Goal: Task Accomplishment & Management: Manage account settings

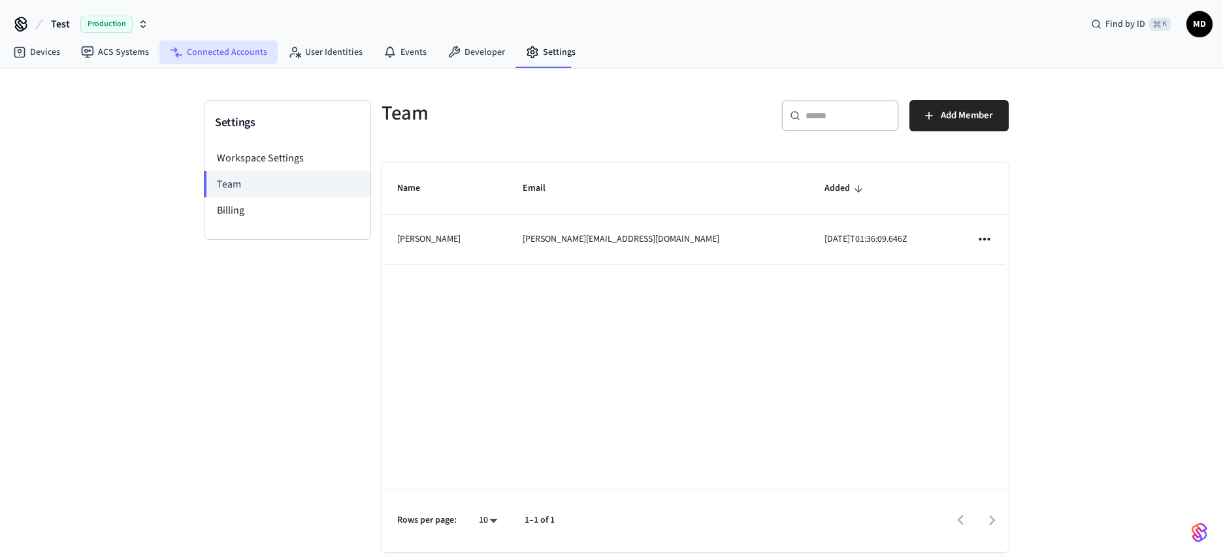
click at [208, 51] on link "Connected Accounts" at bounding box center [218, 52] width 118 height 24
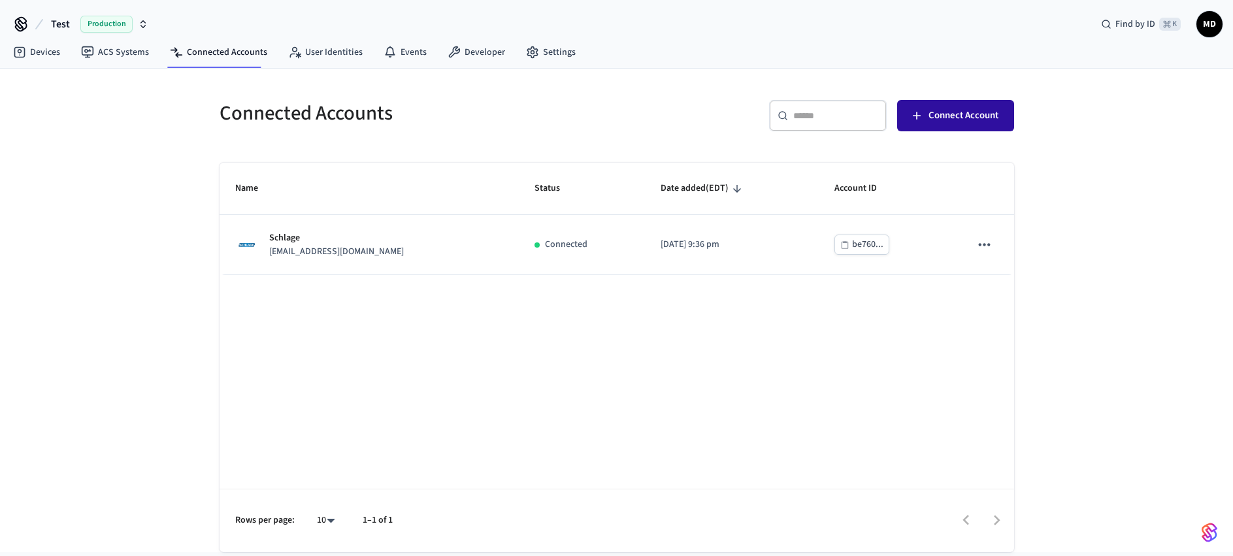
click at [954, 114] on span "Connect Account" at bounding box center [963, 115] width 70 height 17
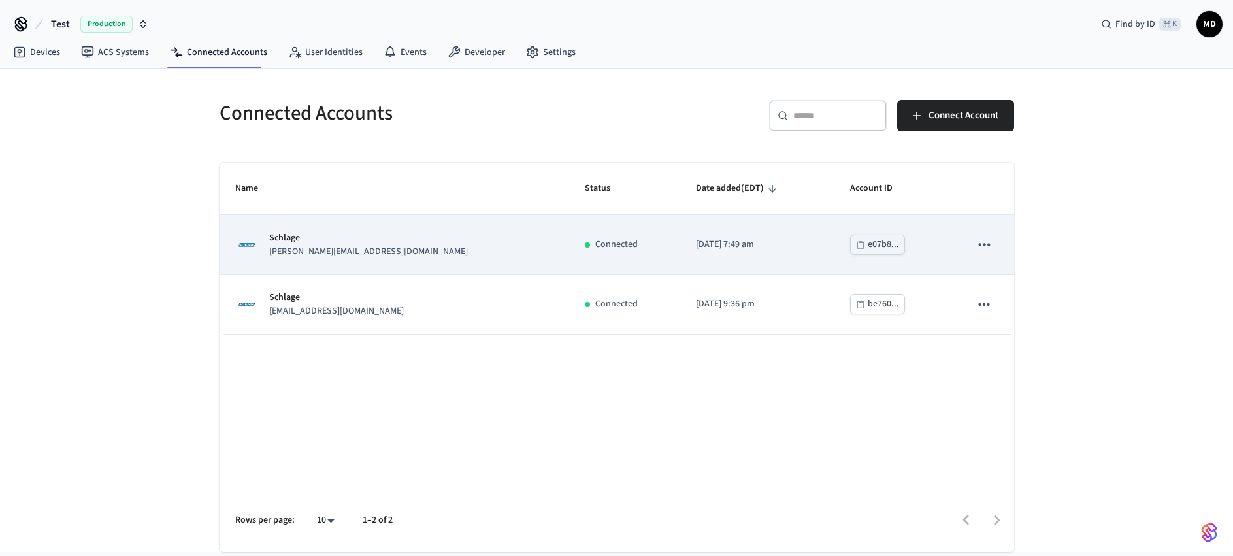
click at [867, 243] on div "e07b8..." at bounding box center [882, 244] width 31 height 16
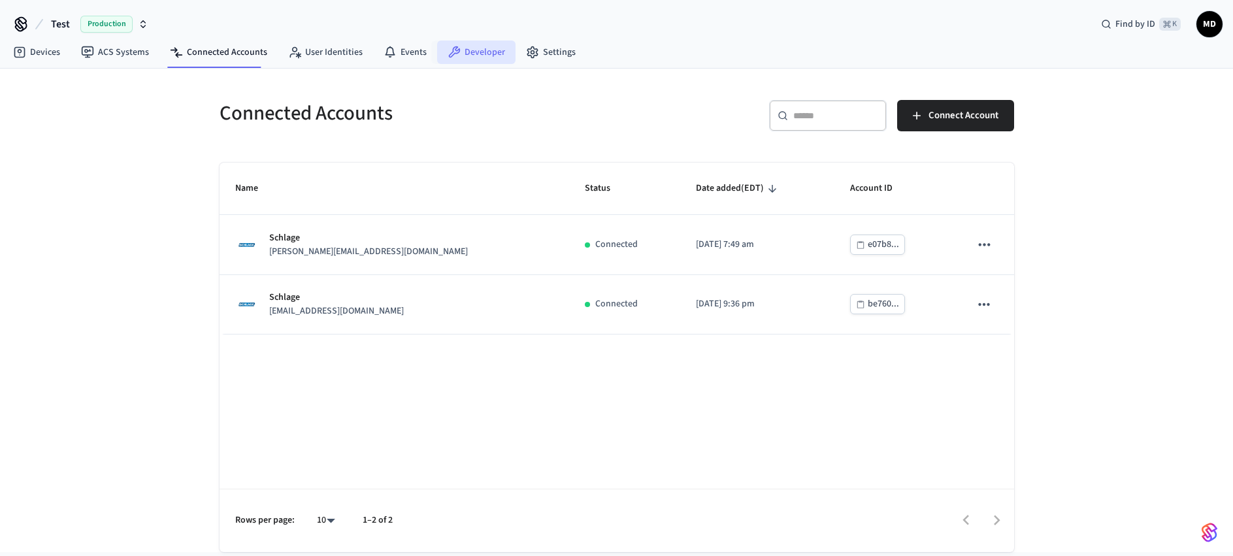
click at [469, 48] on link "Developer" at bounding box center [476, 52] width 78 height 24
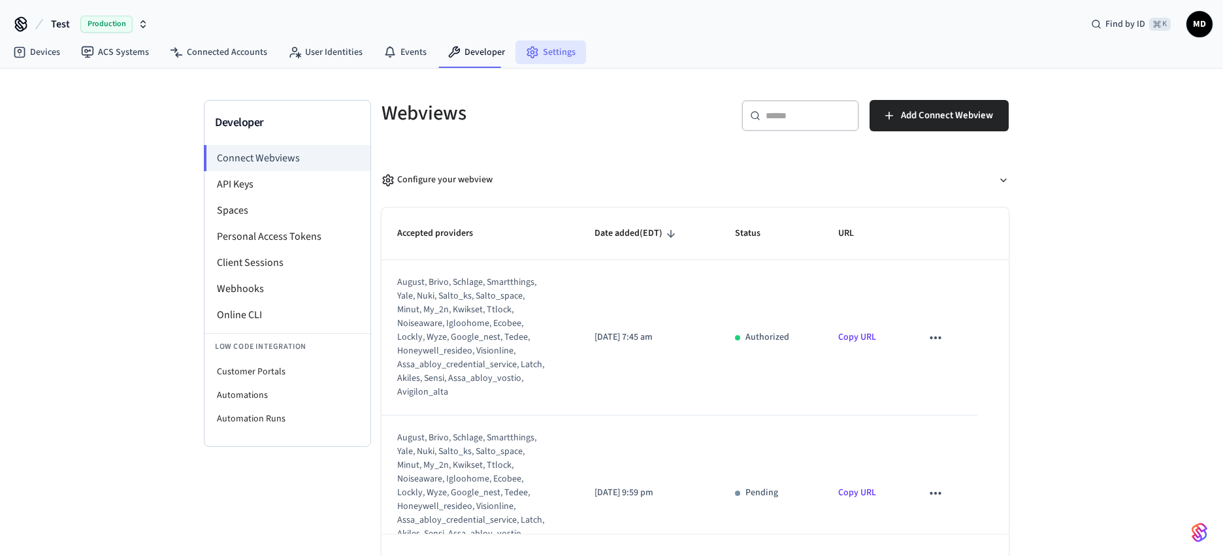
click at [544, 46] on link "Settings" at bounding box center [550, 52] width 71 height 24
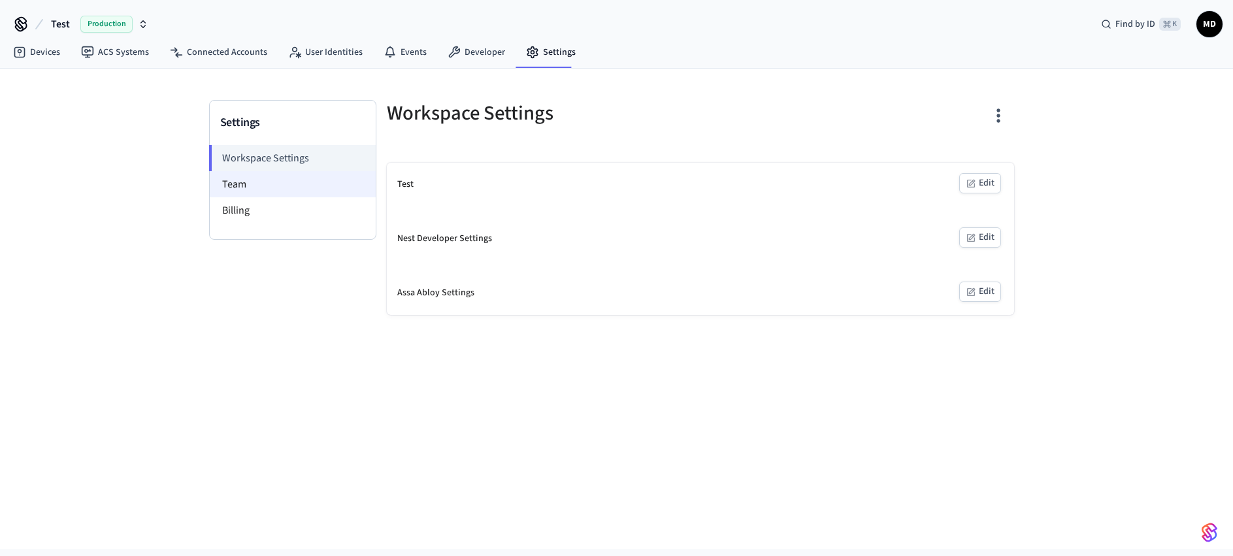
click at [241, 186] on li "Team" at bounding box center [293, 184] width 166 height 26
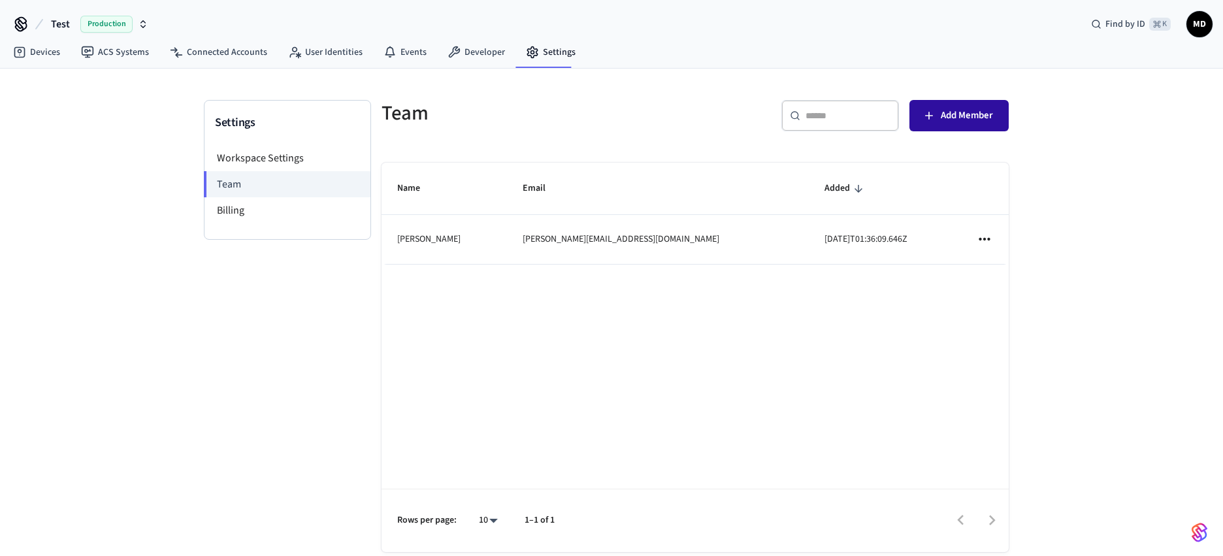
click at [954, 118] on span "Add Member" at bounding box center [967, 115] width 52 height 17
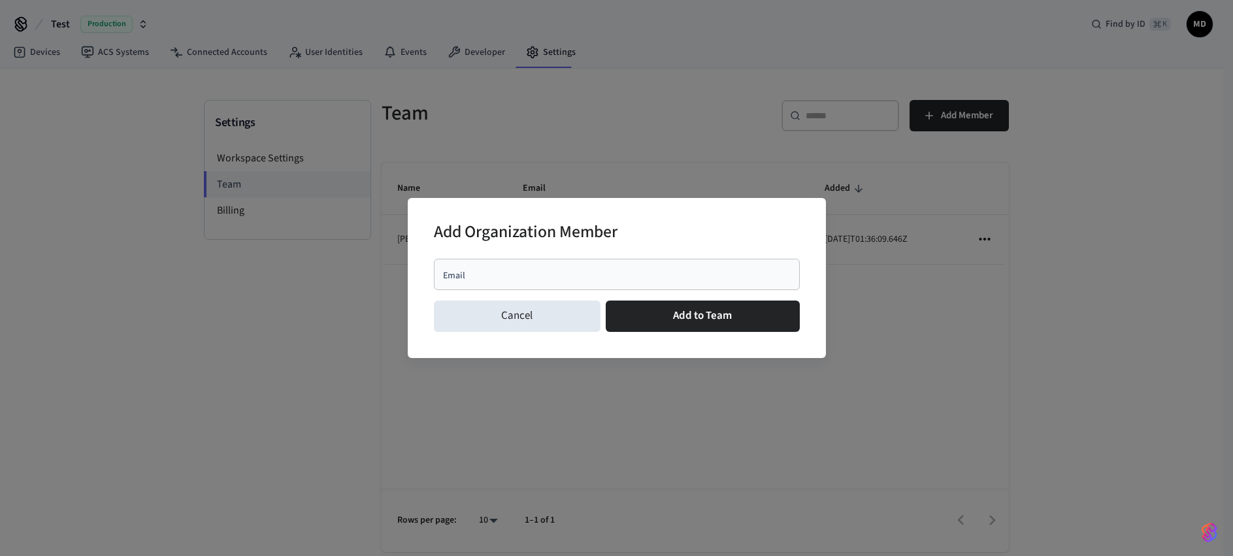
click at [521, 280] on input "Email" at bounding box center [617, 274] width 350 height 13
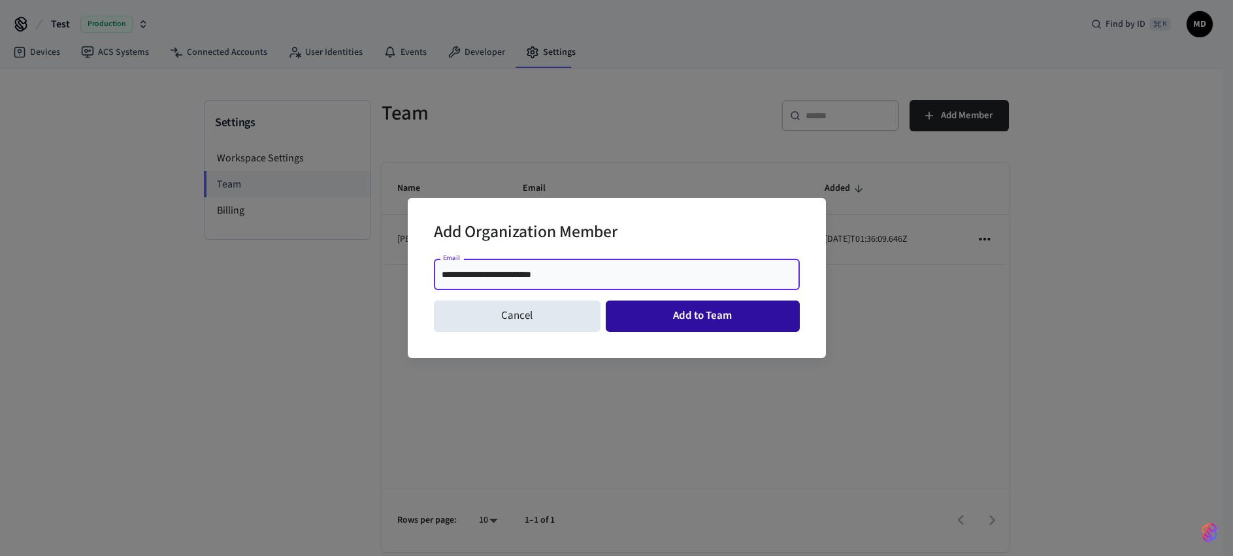
type input "**********"
click at [683, 318] on button "Add to Team" at bounding box center [703, 315] width 194 height 31
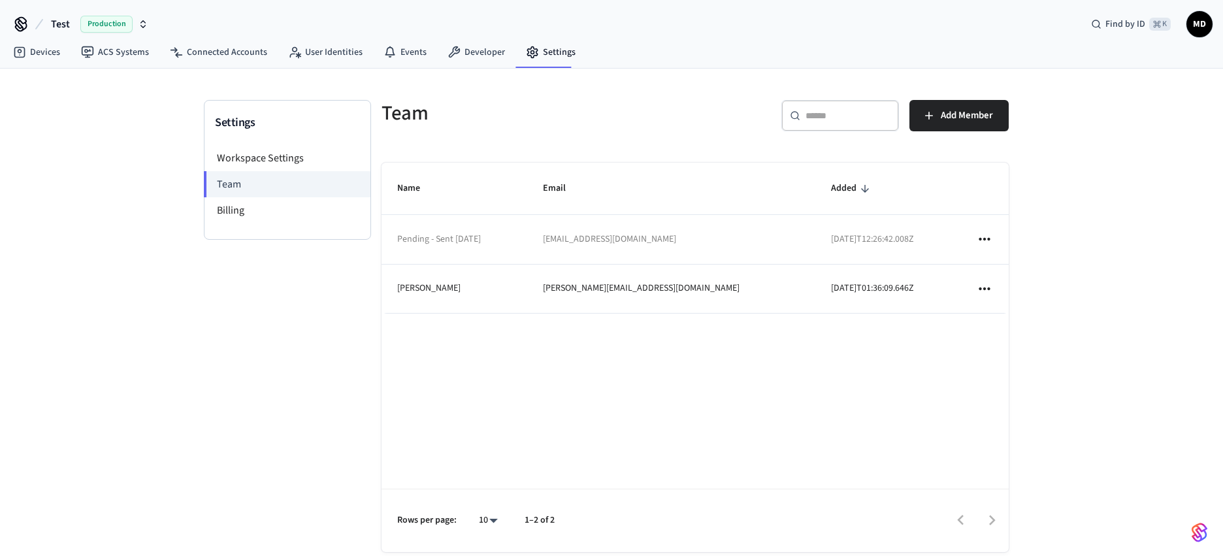
click at [1015, 193] on div "Team ​ ​ Add Member Name Email Added Pending - Sent Sep 3, 2025 simon@activitym…" at bounding box center [695, 339] width 648 height 478
click at [210, 52] on link "Connected Accounts" at bounding box center [218, 52] width 118 height 24
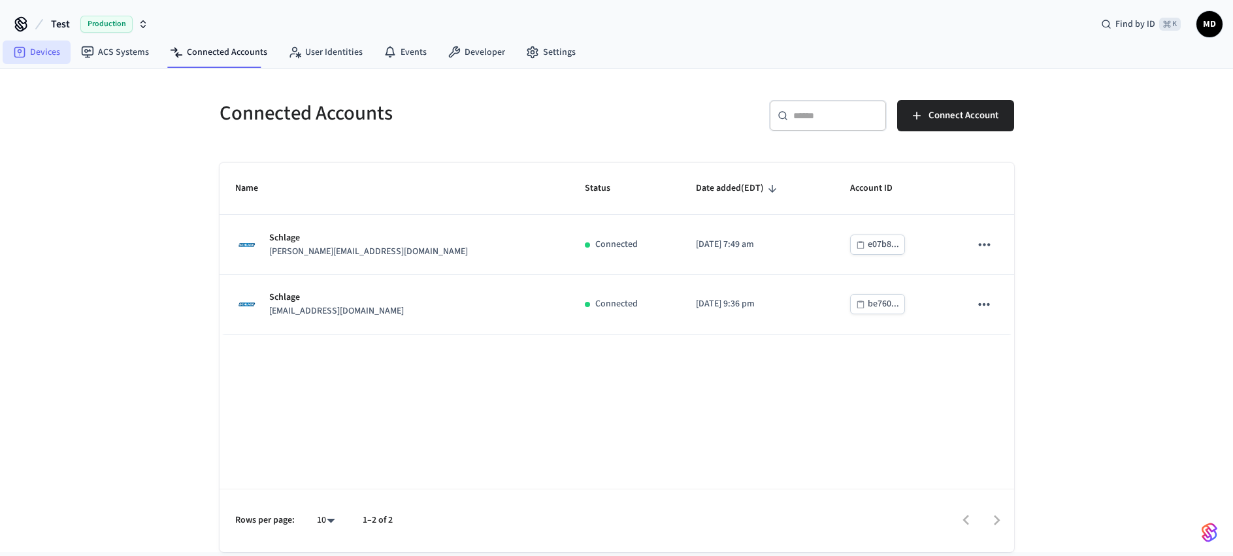
click at [43, 56] on link "Devices" at bounding box center [37, 52] width 68 height 24
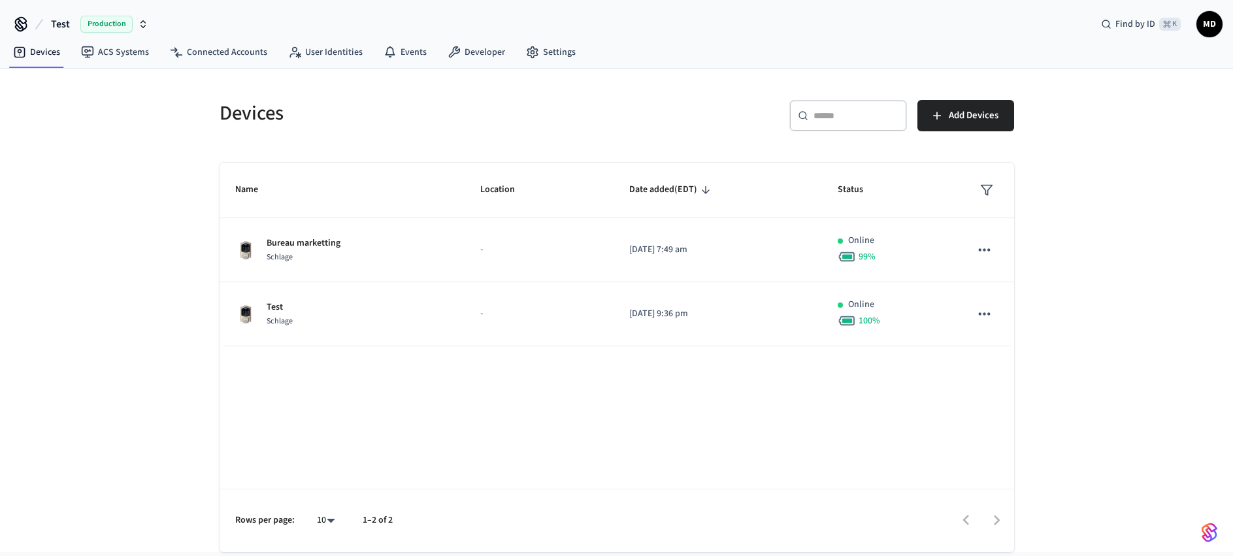
click at [1120, 343] on div "Devices ​ ​ Add Devices Name Location Date added (EDT) Status Bureau marketting…" at bounding box center [616, 310] width 1233 height 483
click at [201, 55] on link "Connected Accounts" at bounding box center [218, 52] width 118 height 24
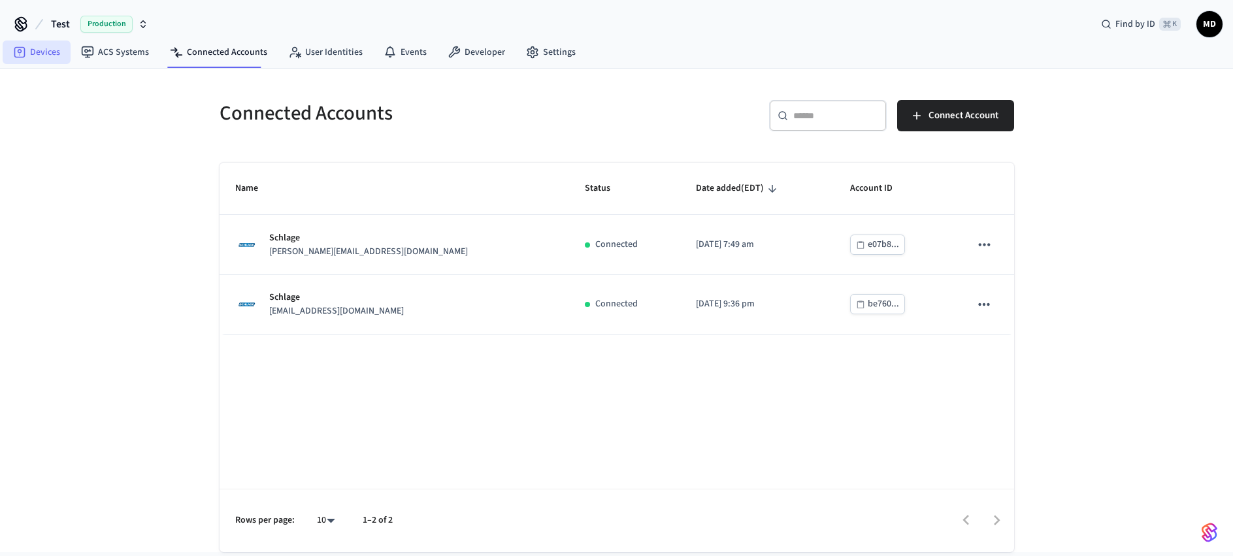
click at [29, 51] on link "Devices" at bounding box center [37, 52] width 68 height 24
